Goal: Information Seeking & Learning: Compare options

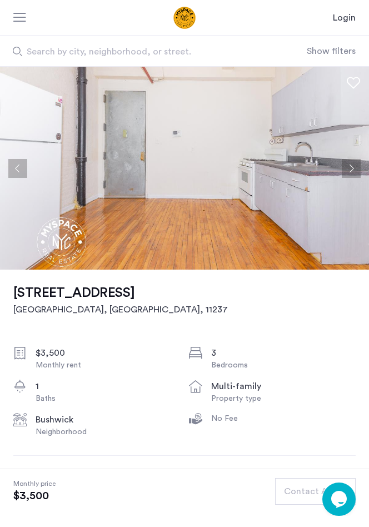
click at [158, 143] on img at bounding box center [184, 168] width 369 height 203
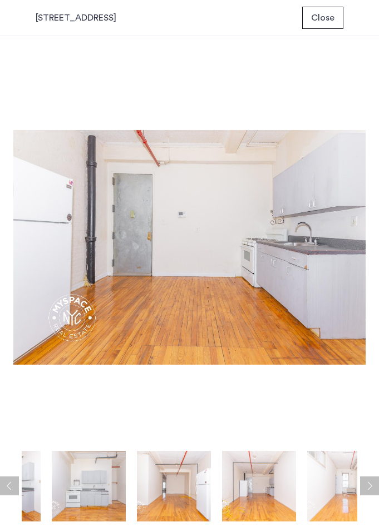
drag, startPoint x: 339, startPoint y: 492, endPoint x: 178, endPoint y: 484, distance: 160.9
click at [177, 487] on img at bounding box center [174, 486] width 74 height 71
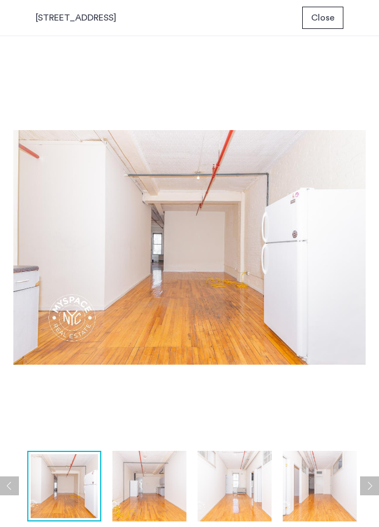
drag, startPoint x: 324, startPoint y: 477, endPoint x: 251, endPoint y: 478, distance: 72.9
click at [283, 478] on img at bounding box center [320, 486] width 74 height 71
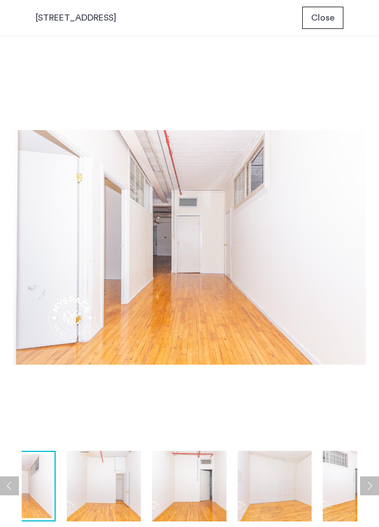
drag, startPoint x: 264, startPoint y: 478, endPoint x: 239, endPoint y: 478, distance: 25.0
click at [239, 478] on img at bounding box center [274, 486] width 74 height 71
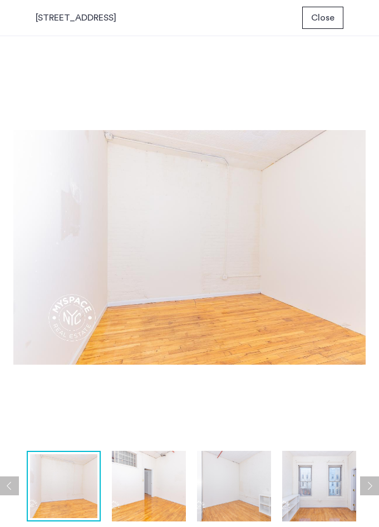
drag, startPoint x: 311, startPoint y: 485, endPoint x: 252, endPoint y: 488, distance: 59.0
click at [282, 488] on img at bounding box center [319, 486] width 74 height 71
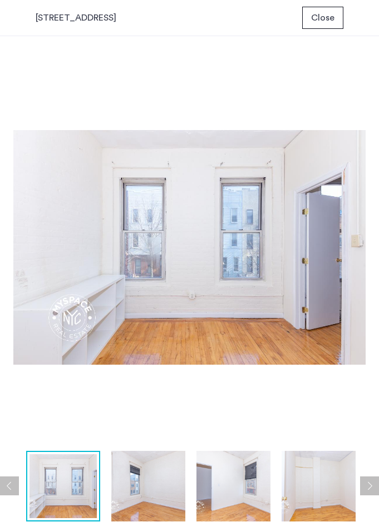
drag, startPoint x: 232, startPoint y: 490, endPoint x: 223, endPoint y: 489, distance: 9.5
click at [281, 489] on img at bounding box center [318, 486] width 74 height 71
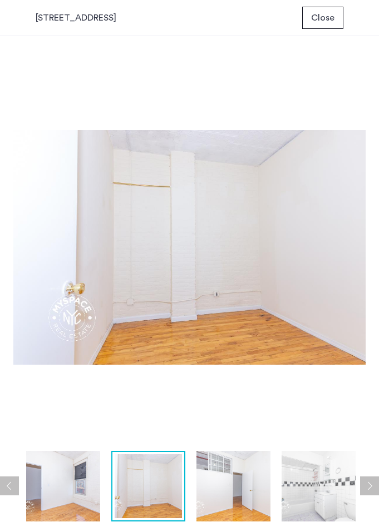
click at [312, 489] on img at bounding box center [318, 486] width 74 height 71
